Goal: Transaction & Acquisition: Book appointment/travel/reservation

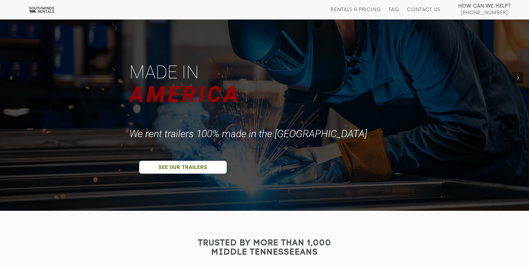
scroll to position [84, 0]
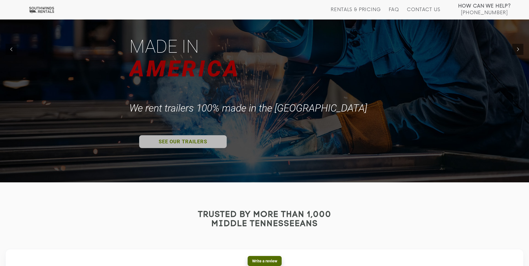
click at [175, 144] on link "SEE OUR TRAILERS" at bounding box center [183, 141] width 88 height 13
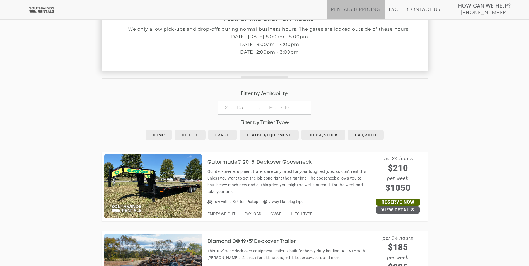
scroll to position [223, 0]
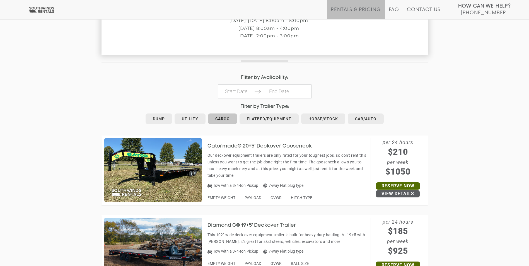
click at [219, 119] on link "Cargo" at bounding box center [222, 118] width 29 height 11
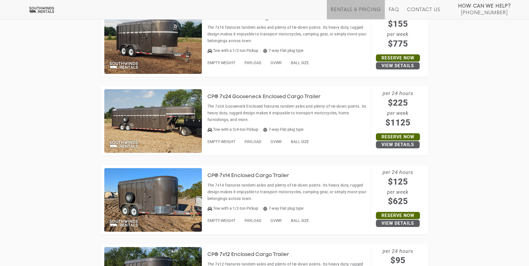
scroll to position [502, 0]
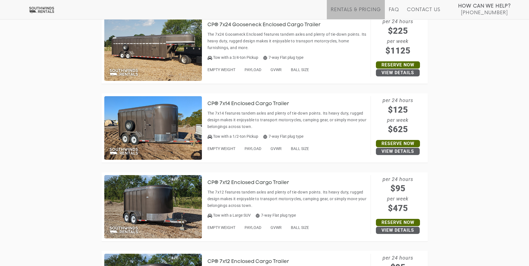
click at [173, 110] on img at bounding box center [153, 128] width 98 height 64
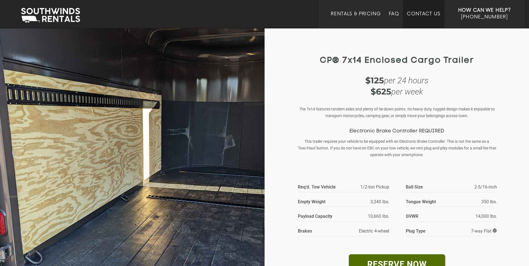
click at [417, 14] on link "Contact Us" at bounding box center [423, 19] width 33 height 17
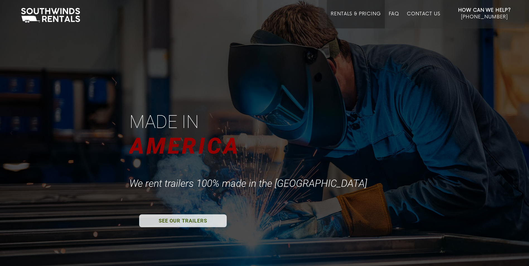
click at [335, 14] on link "Rentals & Pricing" at bounding box center [356, 19] width 50 height 17
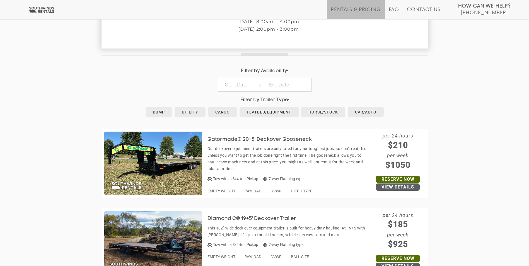
scroll to position [251, 0]
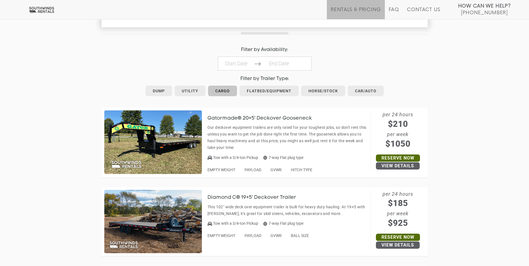
click at [228, 91] on link "Cargo" at bounding box center [222, 91] width 29 height 11
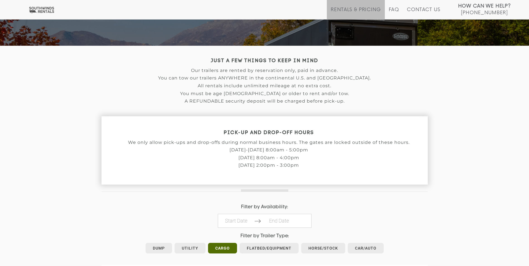
scroll to position [65, 0]
